Goal: Information Seeking & Learning: Learn about a topic

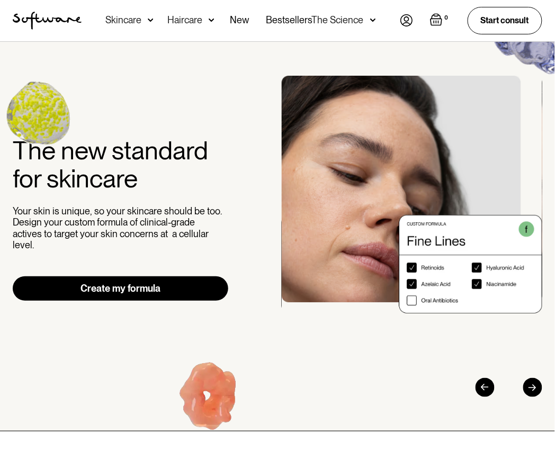
click at [150, 21] on img at bounding box center [151, 20] width 6 height 11
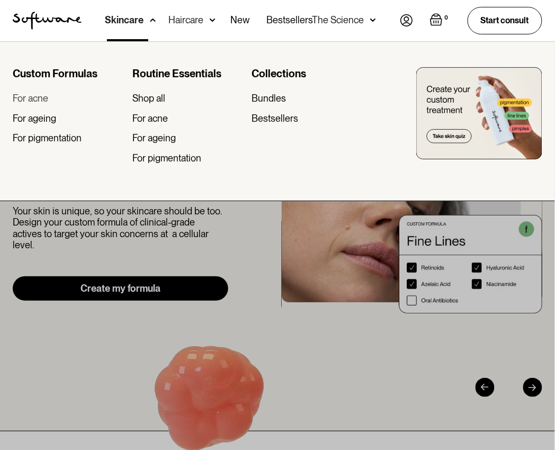
click at [42, 99] on div "For acne" at bounding box center [31, 99] width 36 height 12
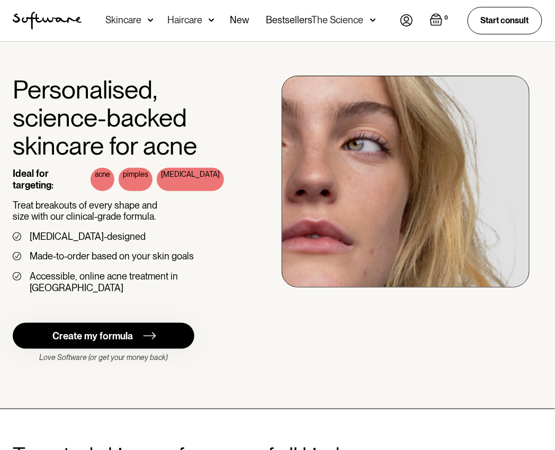
click at [150, 20] on img at bounding box center [151, 20] width 6 height 11
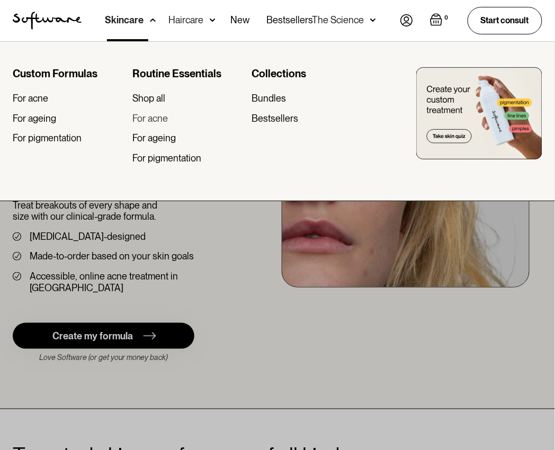
click at [162, 120] on div "For acne" at bounding box center [150, 119] width 36 height 12
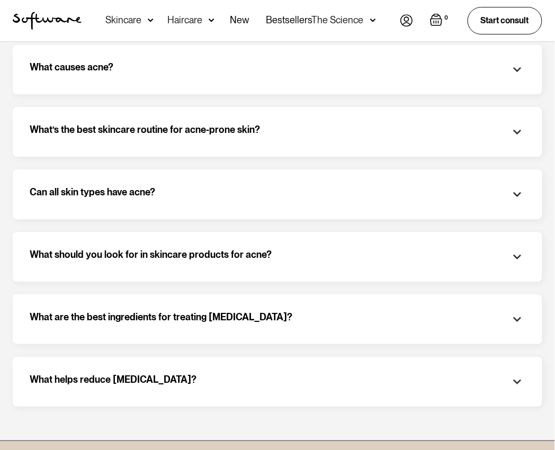
scroll to position [1488, 0]
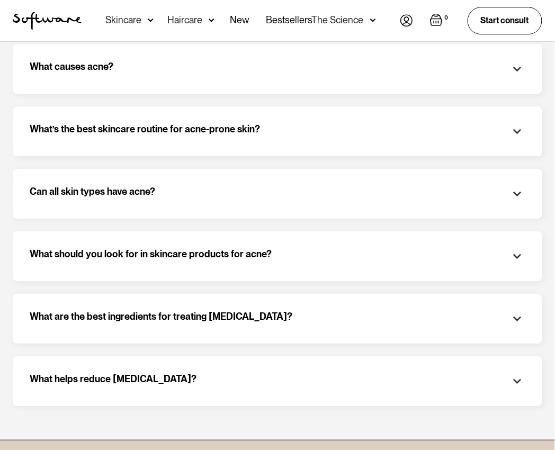
click at [373, 137] on div "What’s the best skincare routine for acne-prone skin?" at bounding box center [278, 131] width 496 height 16
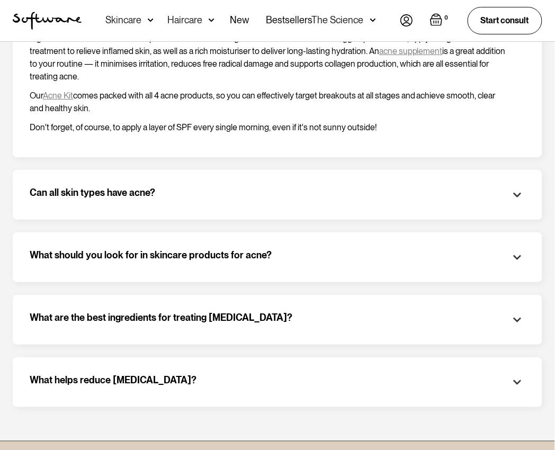
scroll to position [1609, 0]
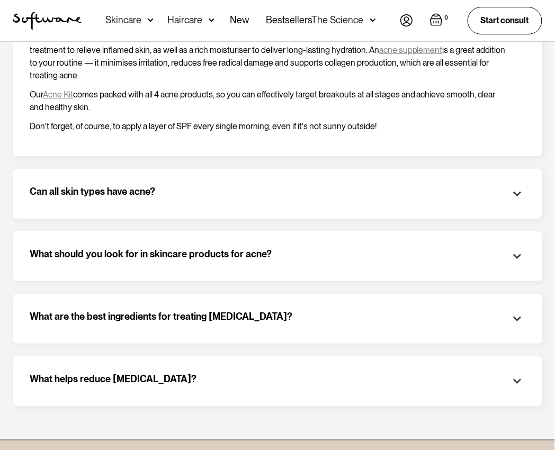
click at [372, 260] on div "What should you look for in skincare products for acne?" at bounding box center [278, 257] width 496 height 16
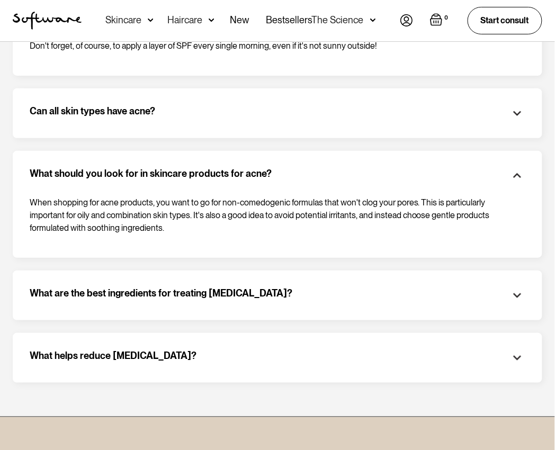
scroll to position [1690, 0]
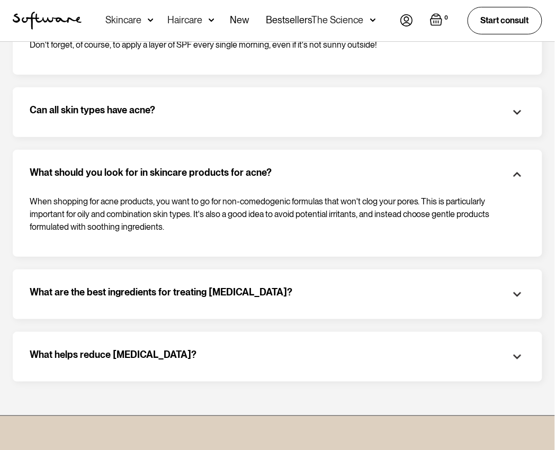
click at [375, 296] on div "What are the best ingredients for treating [MEDICAL_DATA]?" at bounding box center [278, 295] width 496 height 16
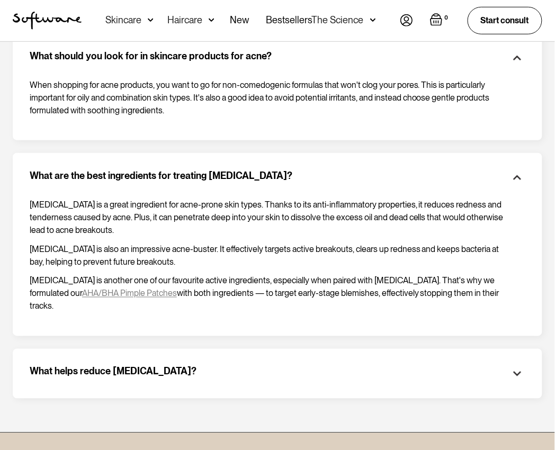
scroll to position [1809, 0]
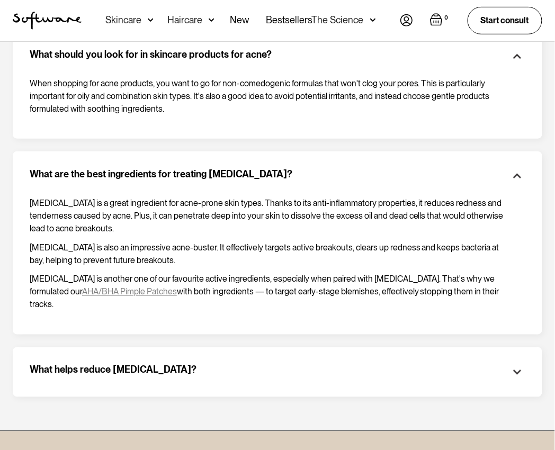
click at [494, 365] on div "What helps reduce acne scarring?" at bounding box center [278, 373] width 496 height 16
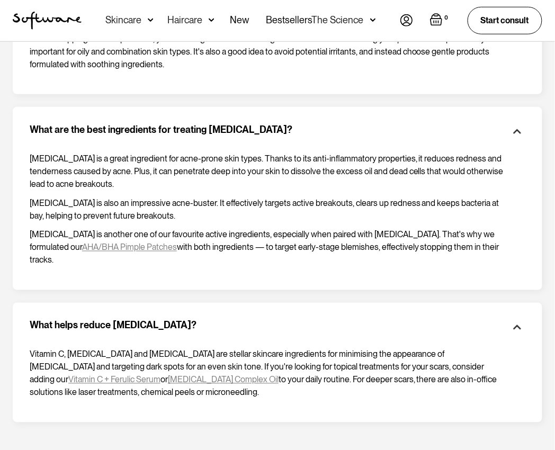
scroll to position [1849, 0]
